Goal: Information Seeking & Learning: Learn about a topic

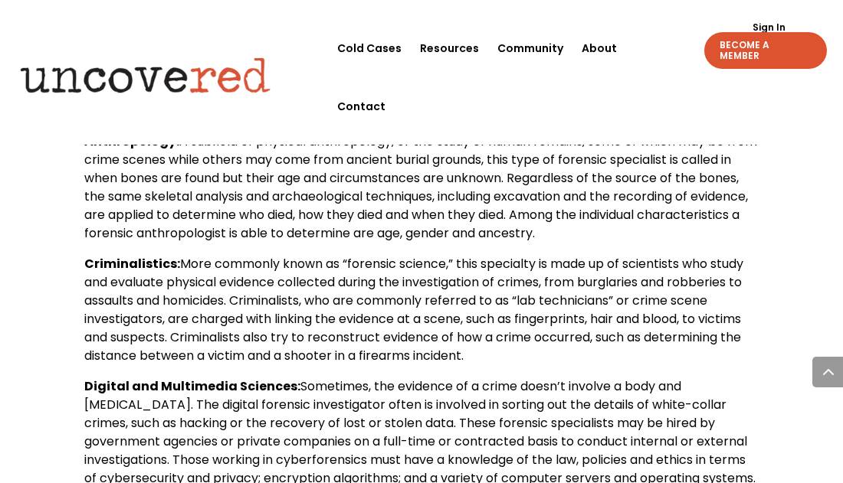
scroll to position [812, 0]
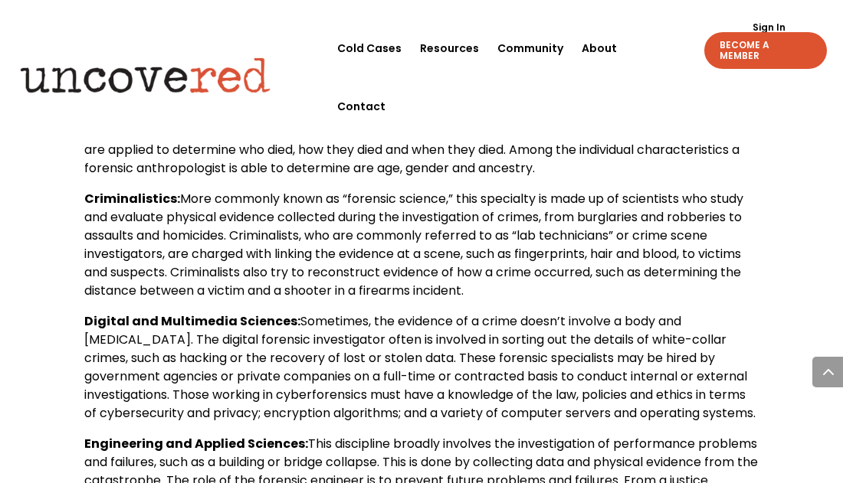
click at [119, 316] on b "Digital and Multimedia Sciences:" at bounding box center [192, 322] width 216 height 18
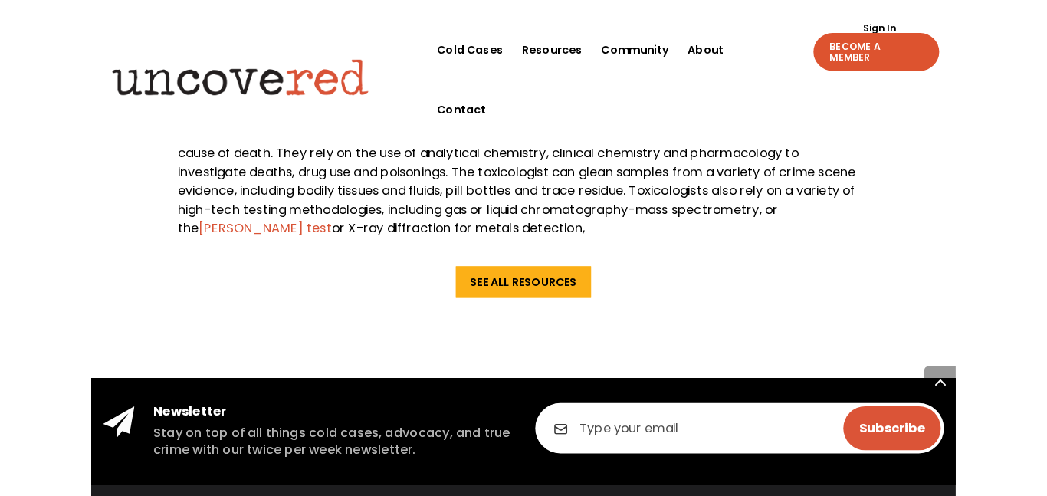
scroll to position [1900, 0]
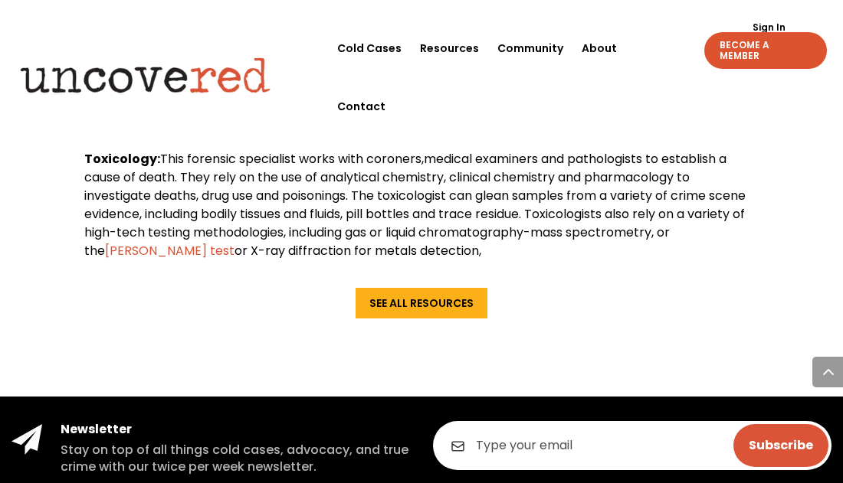
click at [124, 168] on b "Toxicology:" at bounding box center [122, 159] width 76 height 18
copy b "Toxicology"
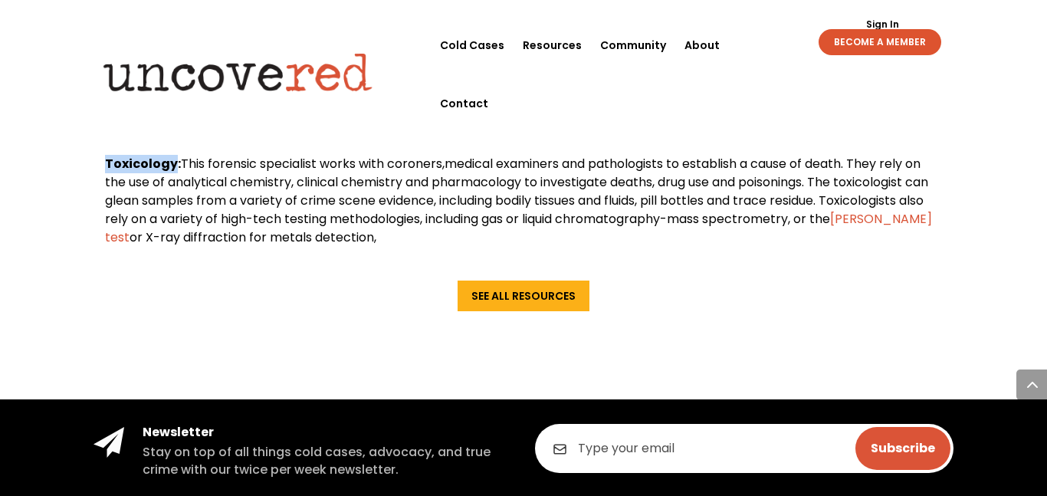
scroll to position [1718, 0]
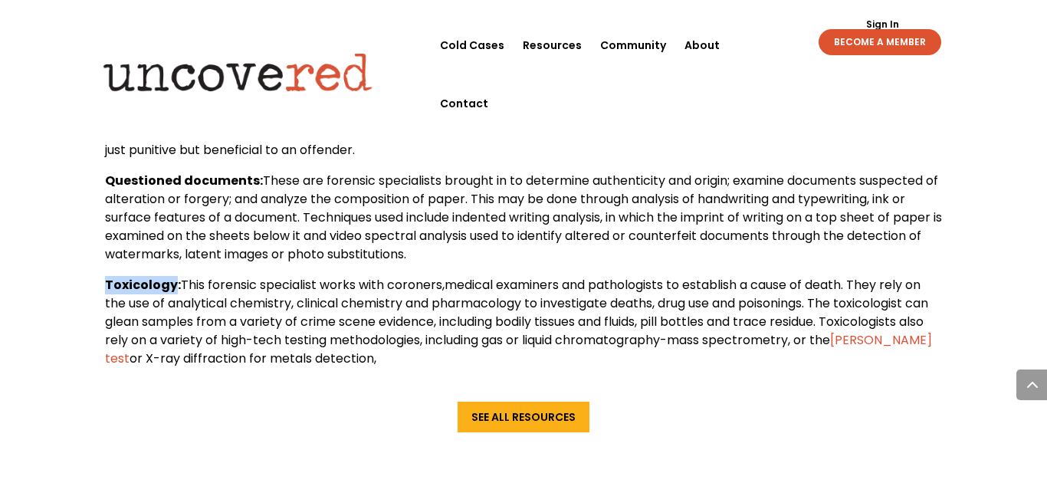
click at [156, 181] on b "Questioned documents:" at bounding box center [184, 181] width 158 height 18
click at [146, 188] on b "Questioned documents:" at bounding box center [184, 181] width 158 height 18
copy b "Questioned documents"
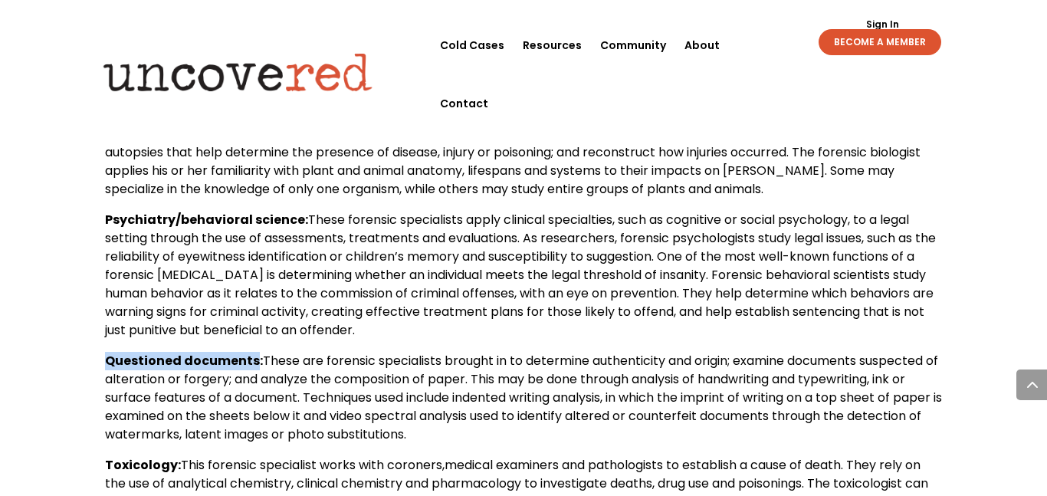
scroll to position [1534, 0]
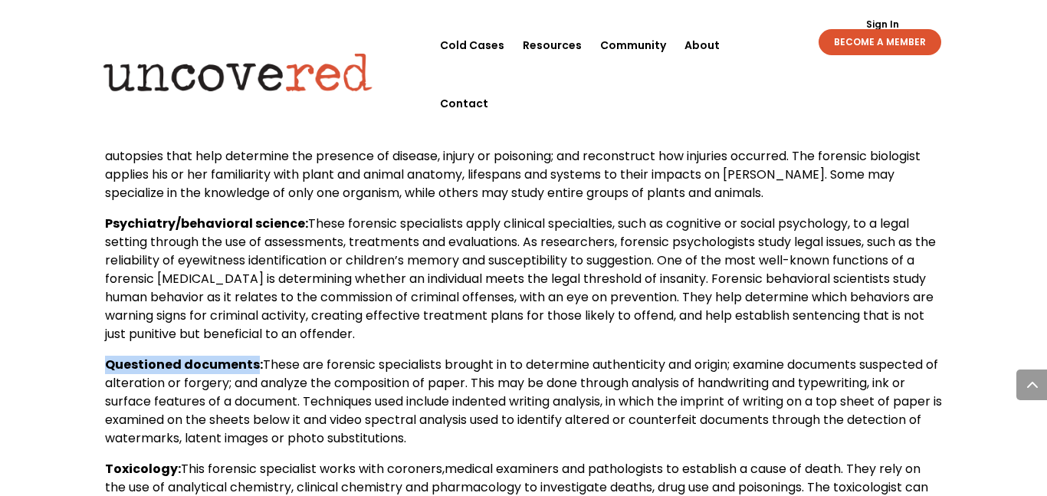
click at [152, 221] on b "Psychiatry/behavioral science:" at bounding box center [206, 224] width 203 height 18
click at [152, 226] on b "Psychiatry/behavioral science:" at bounding box center [206, 224] width 203 height 18
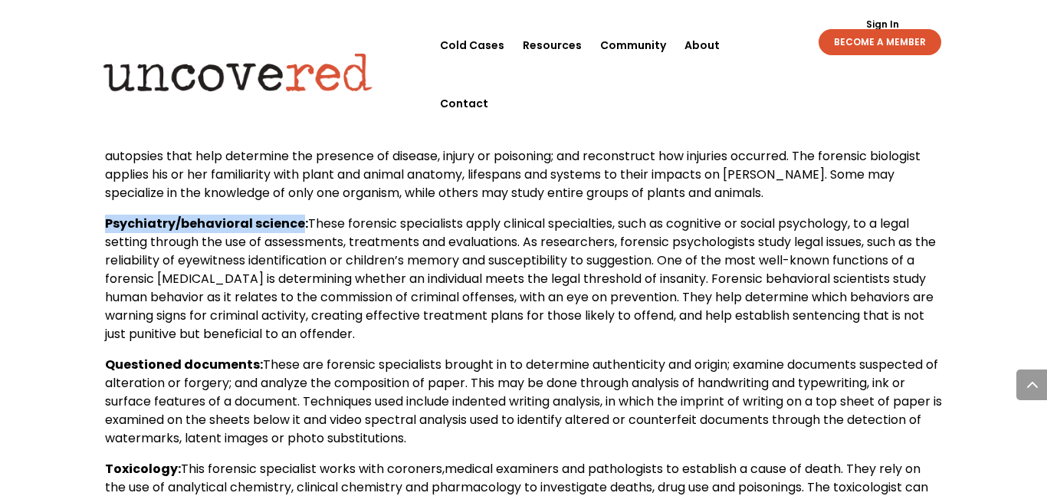
copy b "Psychiatry/behavioral science"
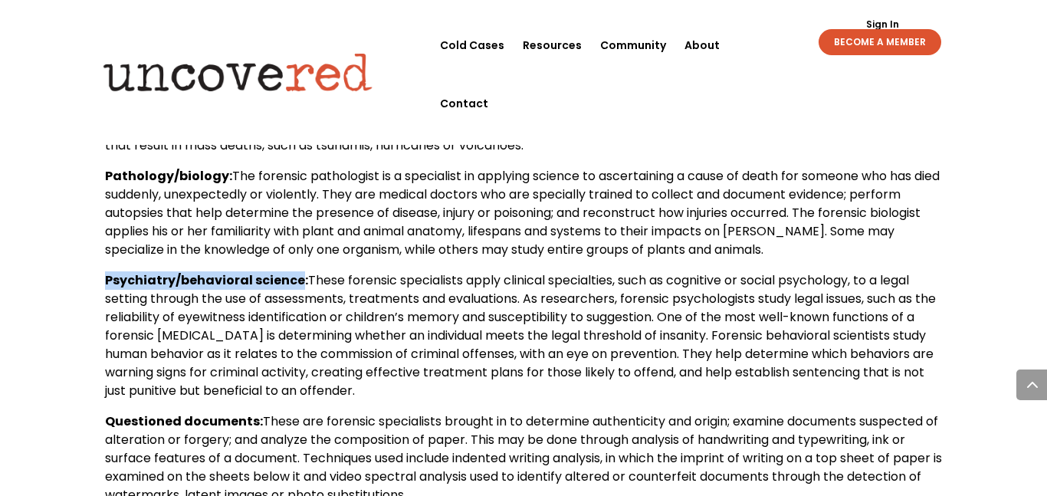
scroll to position [1461, 0]
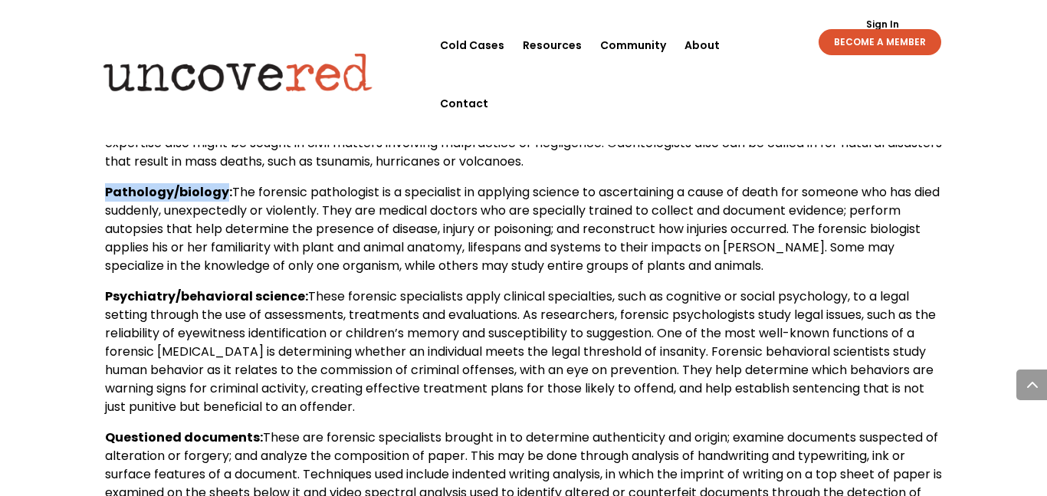
drag, startPoint x: 106, startPoint y: 190, endPoint x: 220, endPoint y: 189, distance: 113.4
click at [220, 189] on b "Pathology/biology:" at bounding box center [168, 192] width 127 height 18
copy b "Pathology/biology"
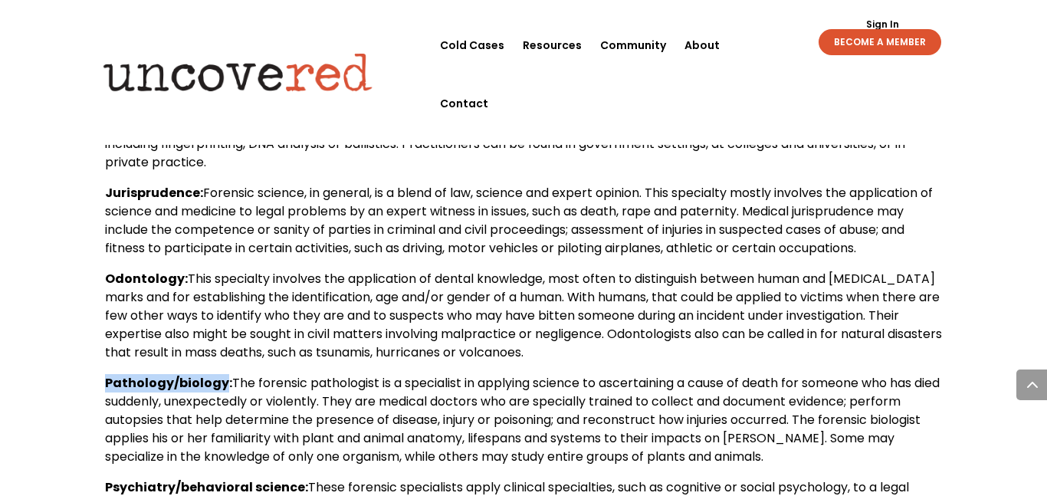
scroll to position [1264, 0]
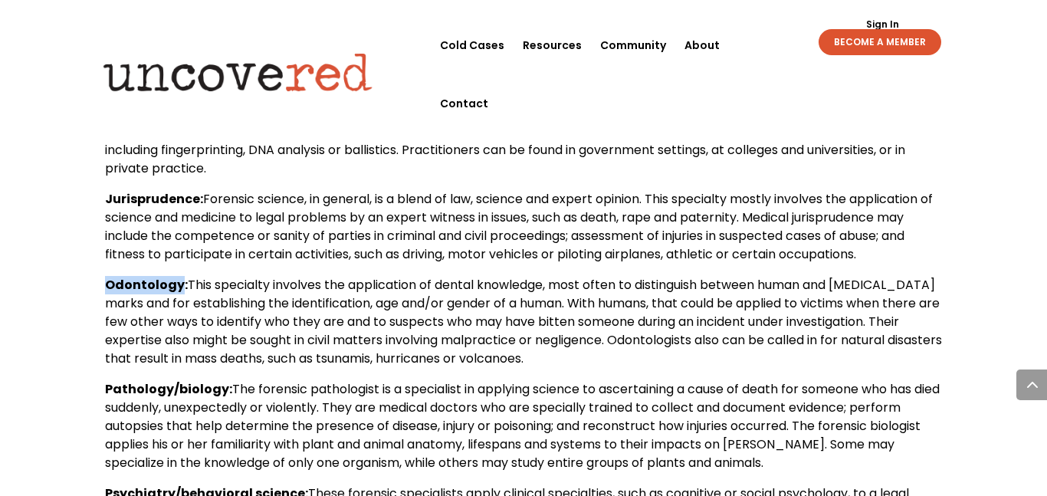
copy b "Odontology"
click at [146, 208] on span "Forensic science, in general, is a blend of law, science and expert opinion. Th…" at bounding box center [518, 226] width 827 height 73
click at [149, 200] on b "Jurisprudence:" at bounding box center [154, 199] width 98 height 18
copy b "Jurisprudence"
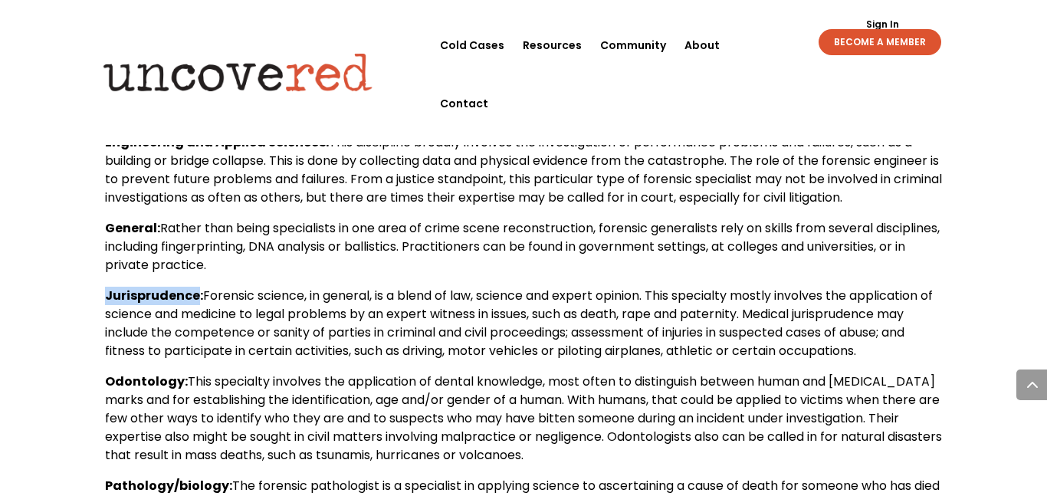
scroll to position [1161, 0]
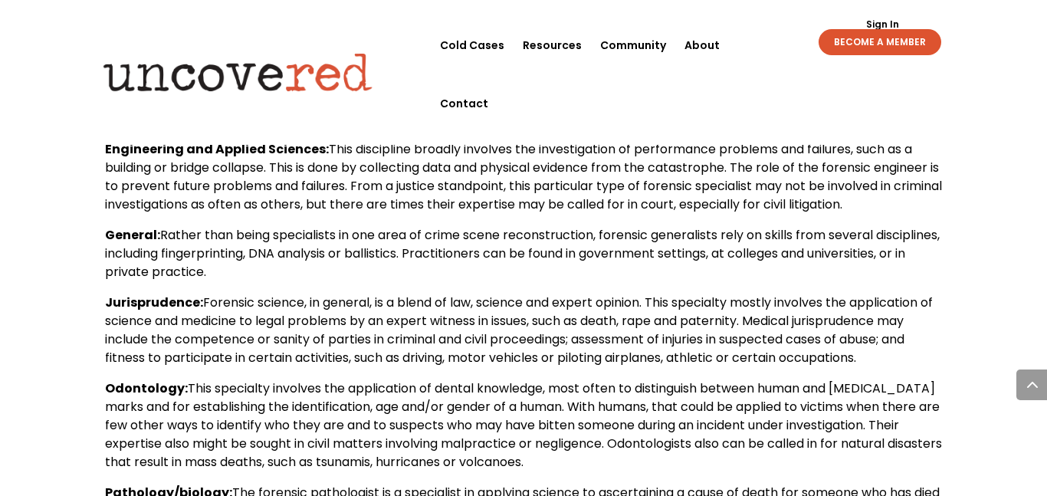
click at [112, 236] on b "General:" at bounding box center [132, 235] width 55 height 18
copy b "General"
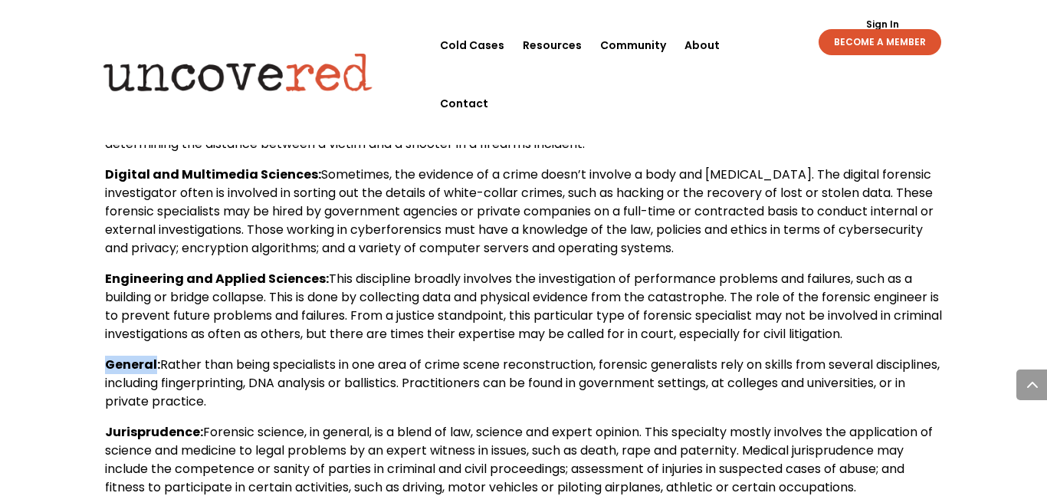
scroll to position [1026, 0]
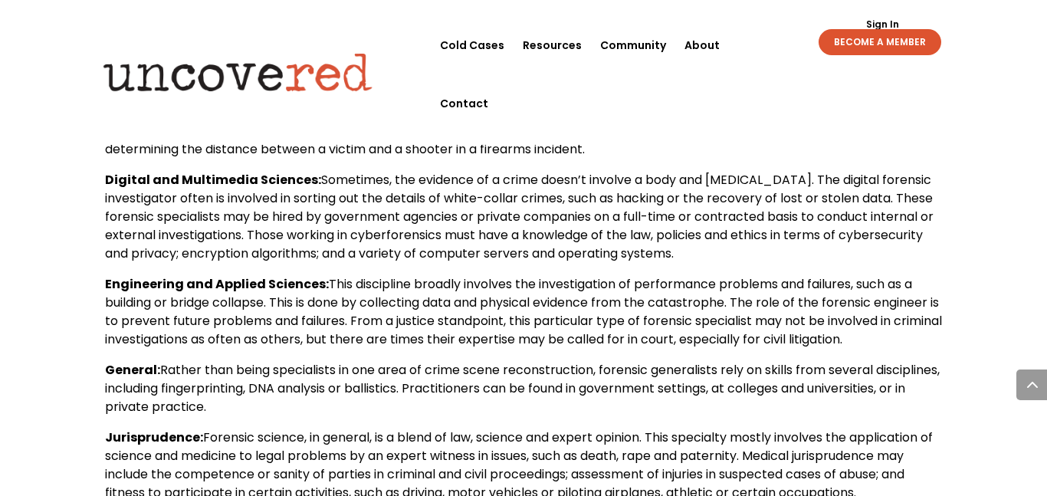
click at [139, 285] on b "Engineering and Applied Sciences:" at bounding box center [217, 284] width 224 height 18
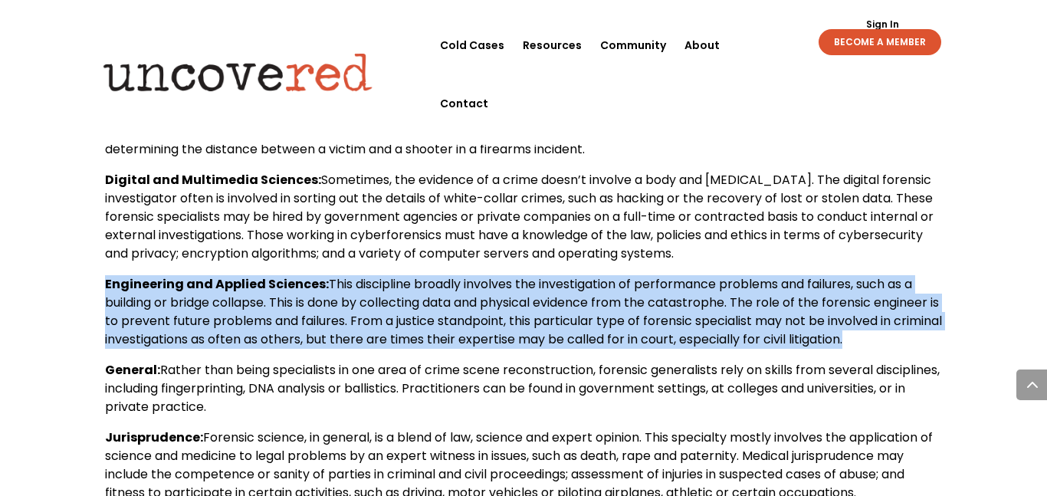
click at [139, 285] on b "Engineering and Applied Sciences:" at bounding box center [217, 284] width 224 height 18
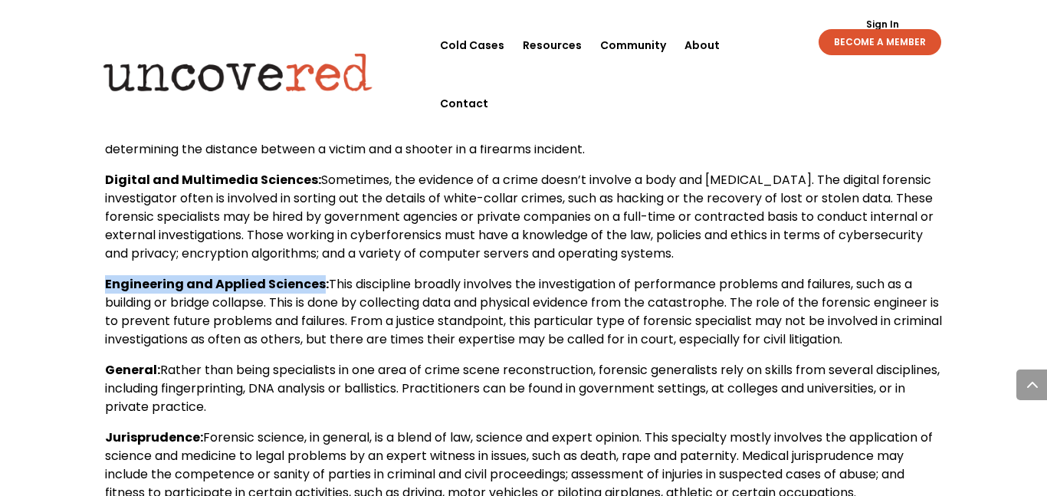
drag, startPoint x: 104, startPoint y: 283, endPoint x: 319, endPoint y: 280, distance: 214.5
click at [319, 280] on b "Engineering and Applied Sciences:" at bounding box center [217, 284] width 224 height 18
copy b "Engineering and Applied Sciences"
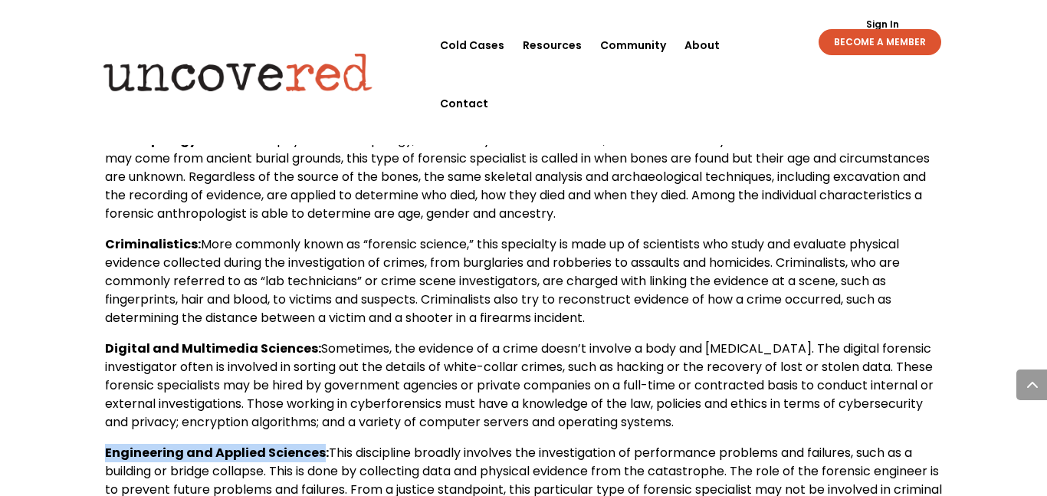
scroll to position [849, 0]
